Goal: Information Seeking & Learning: Find specific page/section

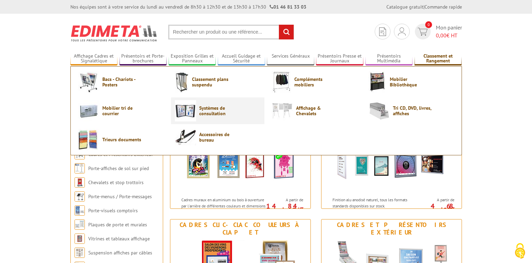
click at [210, 111] on span "Systèmes de consultation" at bounding box center [219, 110] width 41 height 11
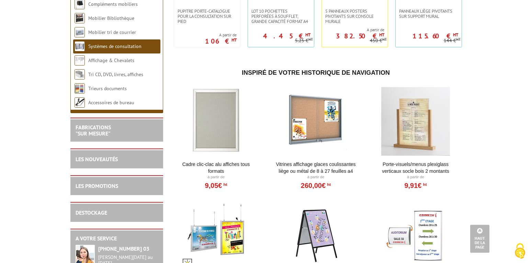
scroll to position [408, 0]
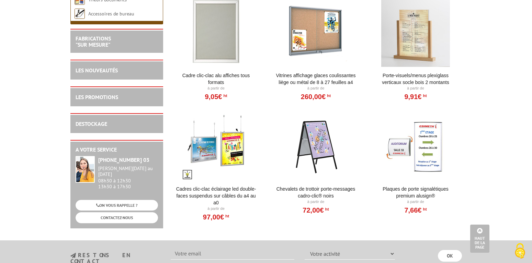
click at [113, 128] on div "DESTOCKAGE" at bounding box center [117, 124] width 82 height 8
click at [84, 126] on link "DESTOCKAGE" at bounding box center [92, 124] width 32 height 7
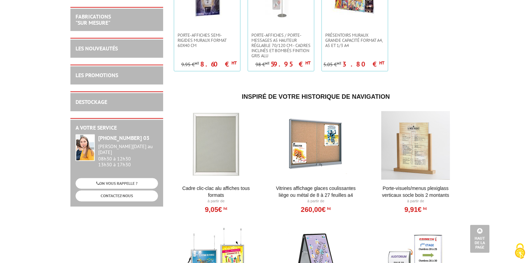
scroll to position [1295, 0]
click at [97, 74] on link "LES PROMOTIONS" at bounding box center [97, 75] width 43 height 7
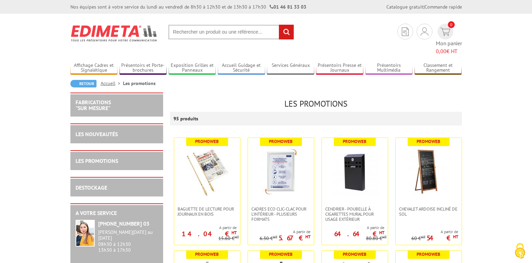
click at [182, 35] on input "text" at bounding box center [231, 32] width 126 height 15
type input "classeur affiche"
click at [287, 32] on input "rechercher" at bounding box center [286, 32] width 15 height 15
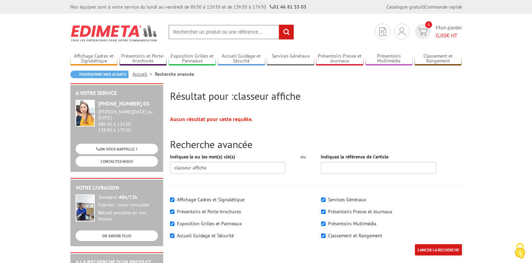
scroll to position [1, 0]
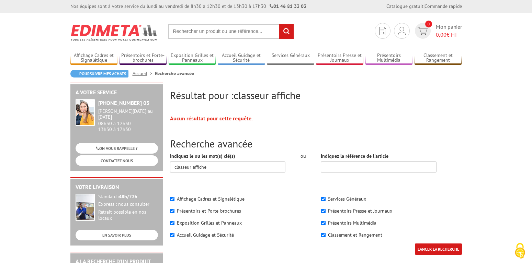
click at [354, 235] on label "Classement et Rangement" at bounding box center [355, 235] width 54 height 6
click at [326, 235] on input"] "Classement et Rangement" at bounding box center [323, 235] width 4 height 4
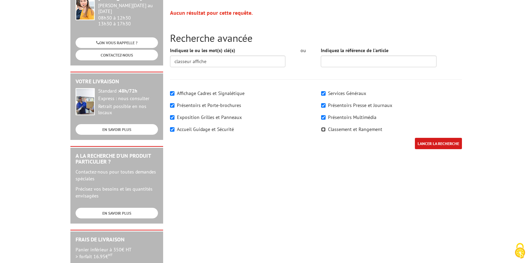
scroll to position [107, 0]
click at [347, 129] on label "Classement et Rangement" at bounding box center [355, 129] width 54 height 6
click at [326, 129] on input"] "Classement et Rangement" at bounding box center [323, 129] width 4 height 4
checkbox input"] "true"
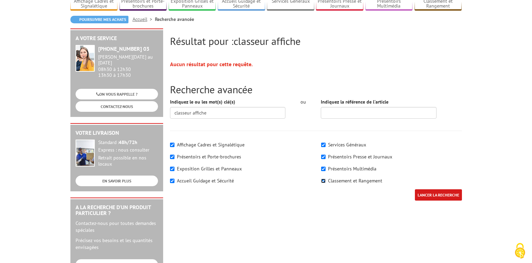
scroll to position [33, 0]
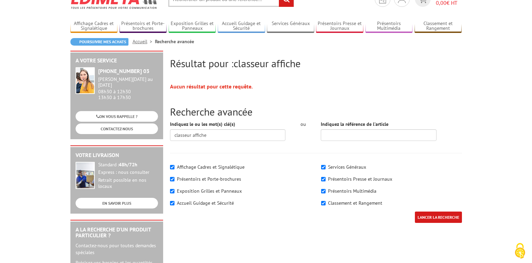
click at [427, 221] on input "LANCER LA RECHERCHE" at bounding box center [438, 217] width 47 height 11
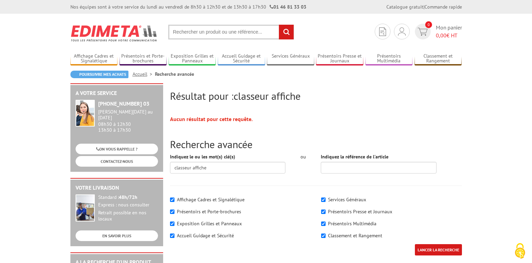
click at [196, 33] on input "text" at bounding box center [231, 32] width 126 height 15
type input "sac affiche"
click at [287, 30] on input "rechercher" at bounding box center [286, 32] width 15 height 15
click at [203, 34] on input "text" at bounding box center [231, 32] width 126 height 15
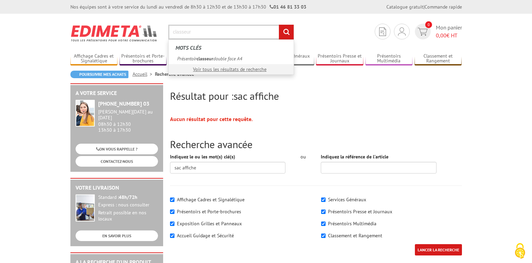
type input "classeur"
click at [283, 34] on input "rechercher" at bounding box center [286, 32] width 15 height 15
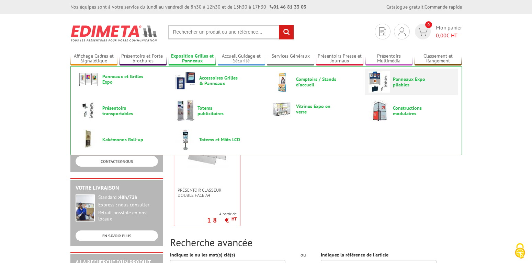
click at [406, 81] on span "Panneaux Expo pliables" at bounding box center [413, 82] width 41 height 11
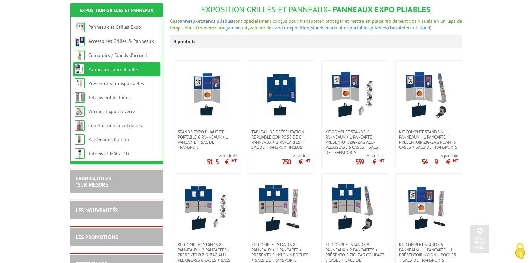
scroll to position [84, 0]
